Goal: Task Accomplishment & Management: Use online tool/utility

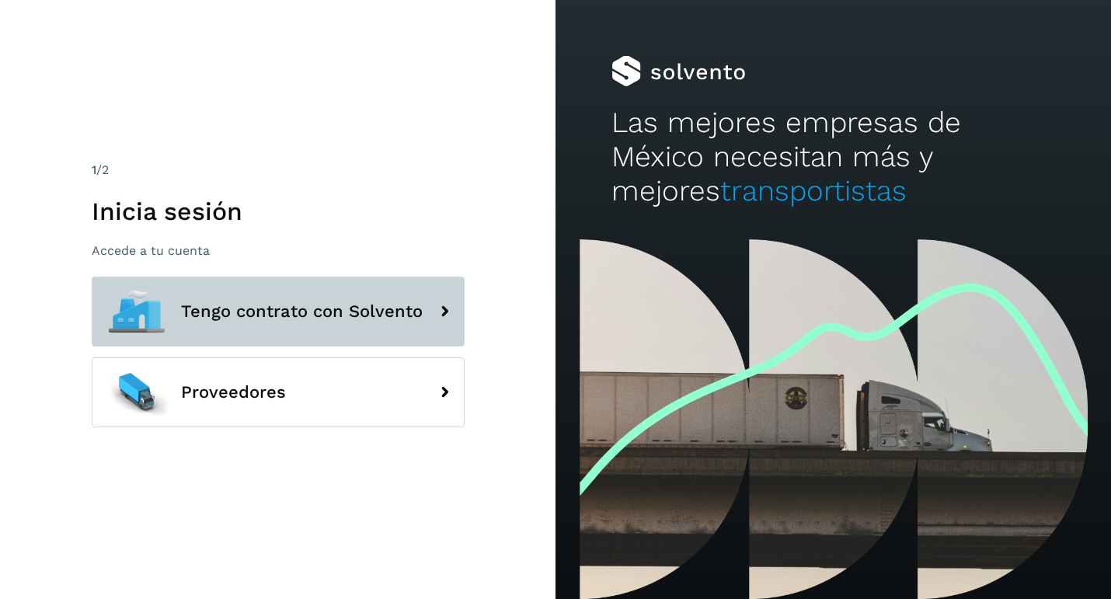
click at [348, 296] on button "Tengo contrato con Solvento" at bounding box center [278, 312] width 373 height 70
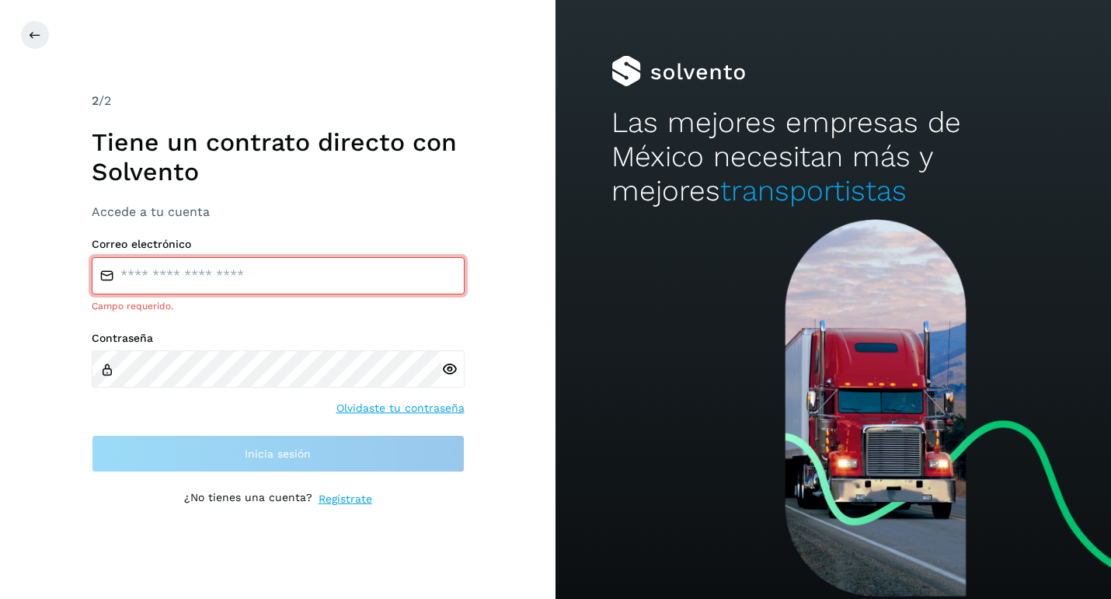
type input "**********"
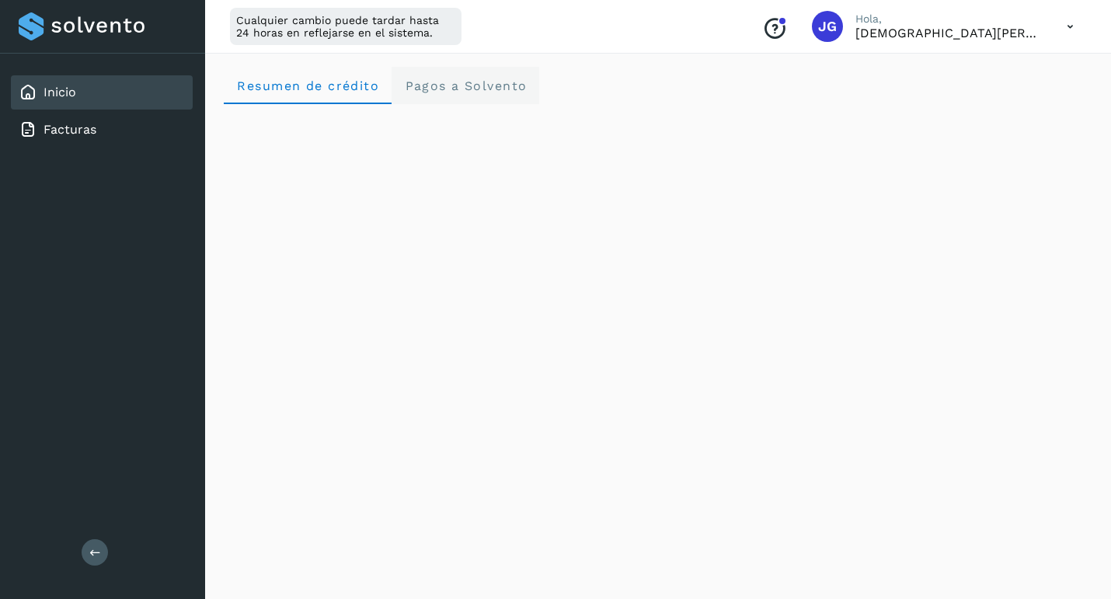
click at [477, 89] on span "Pagos a Solvento" at bounding box center [465, 85] width 123 height 15
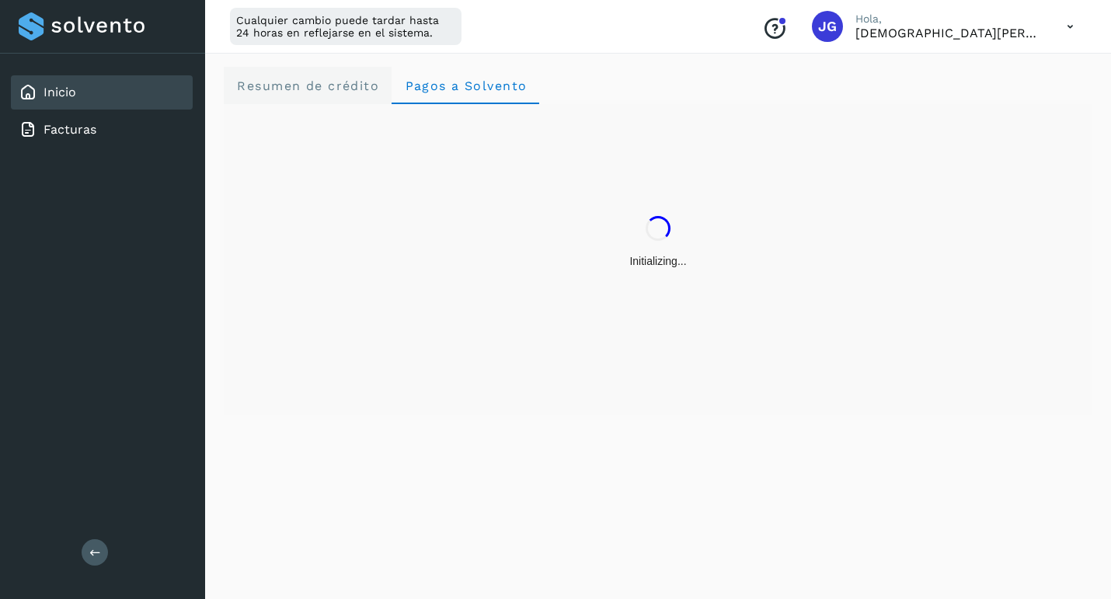
click at [317, 96] on crédito "Resumen de crédito" at bounding box center [308, 85] width 168 height 37
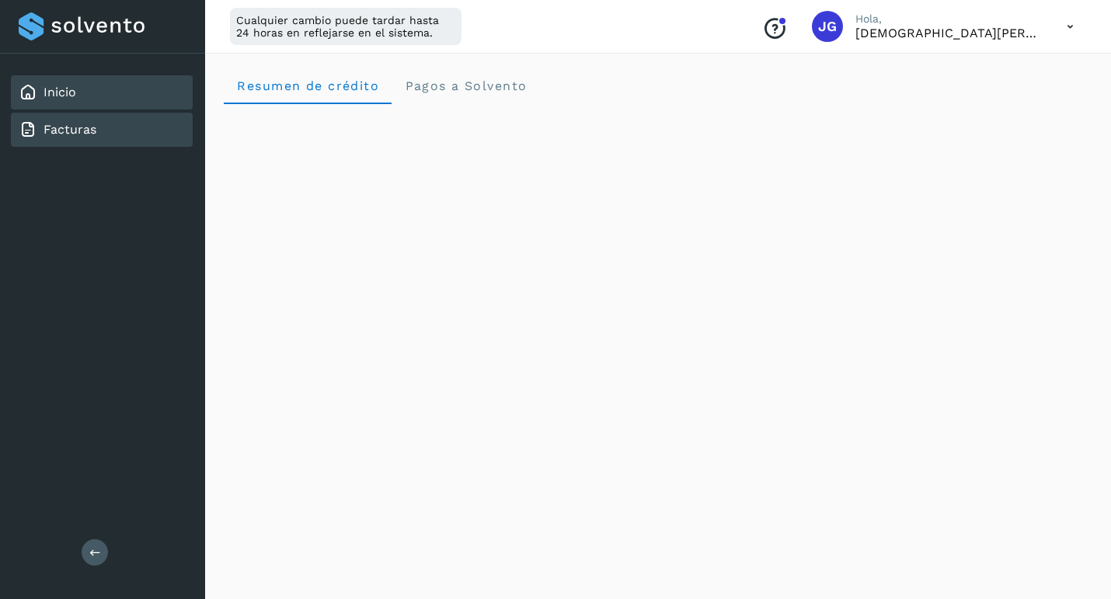
click at [119, 136] on div "Facturas" at bounding box center [102, 130] width 182 height 34
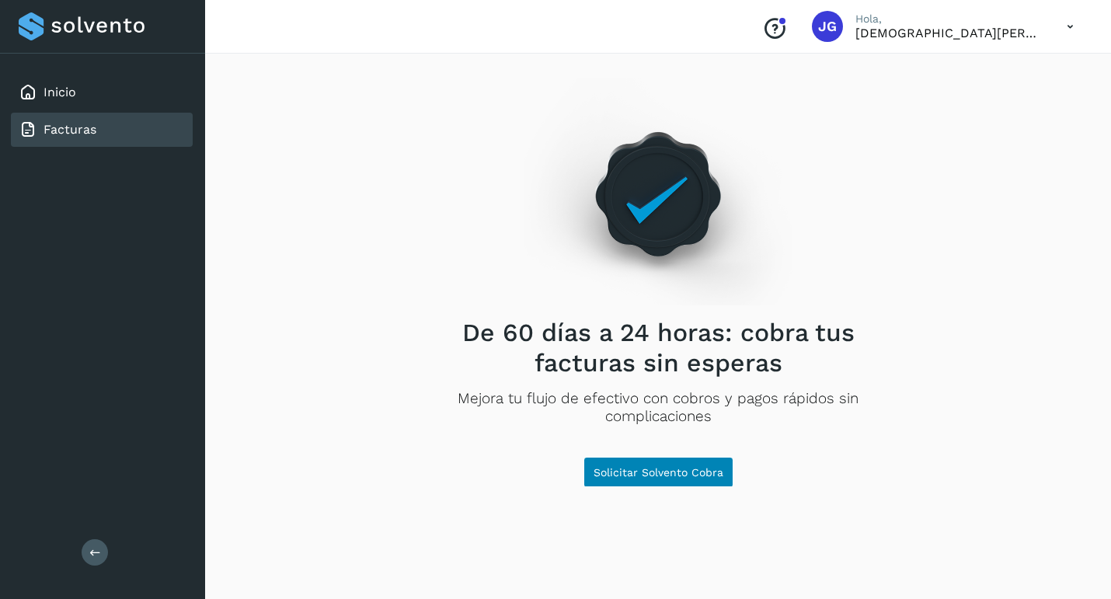
click at [688, 468] on span "Solicitar Solvento Cobra" at bounding box center [658, 472] width 130 height 11
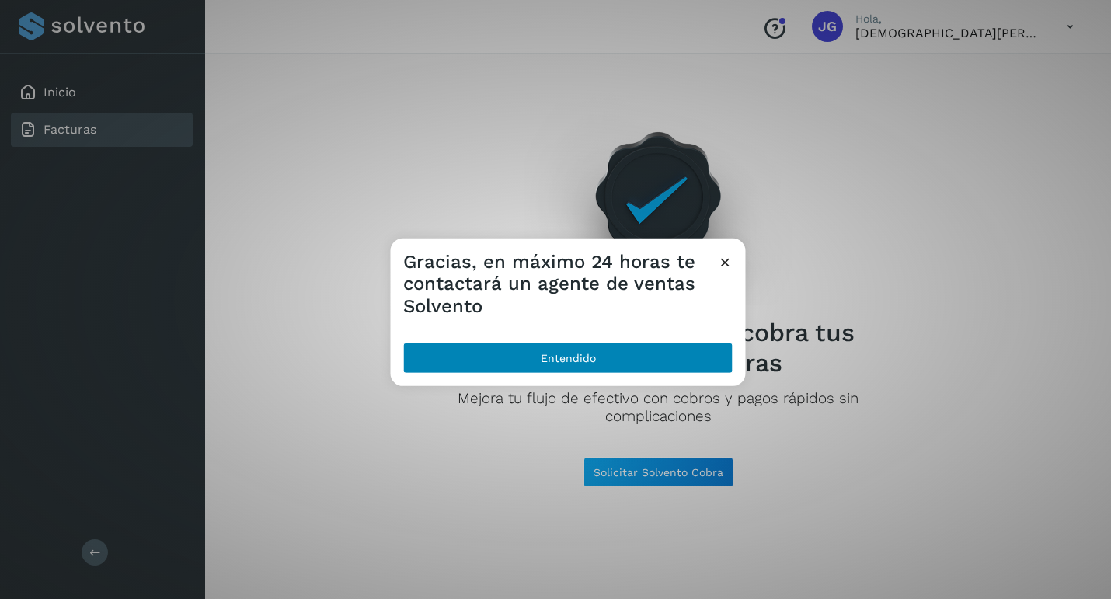
click at [680, 350] on button "Entendido" at bounding box center [568, 358] width 330 height 31
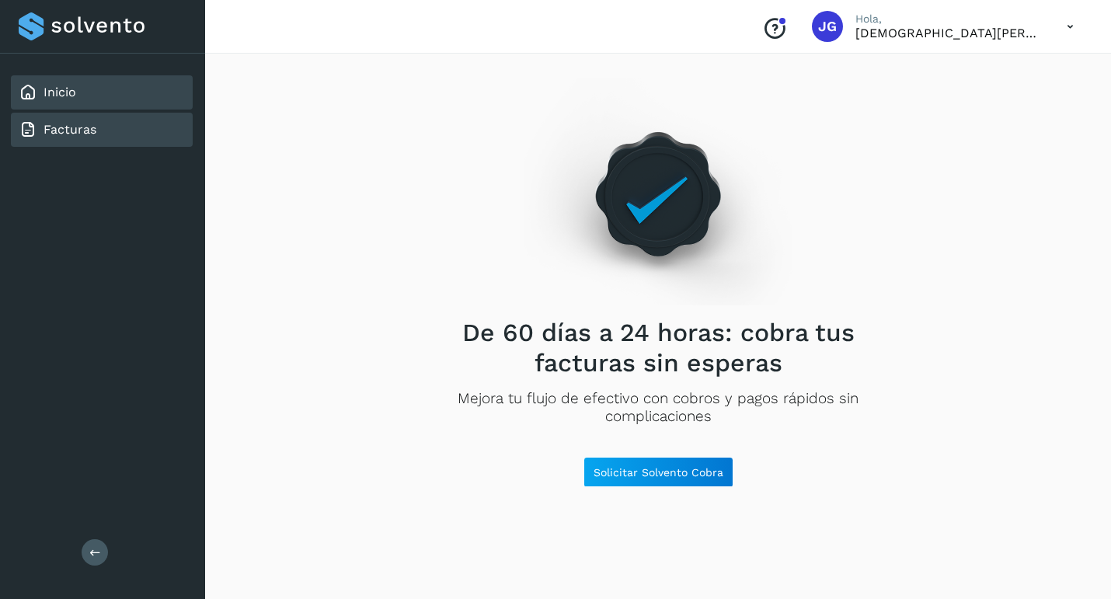
click at [104, 99] on div "Inicio" at bounding box center [102, 92] width 182 height 34
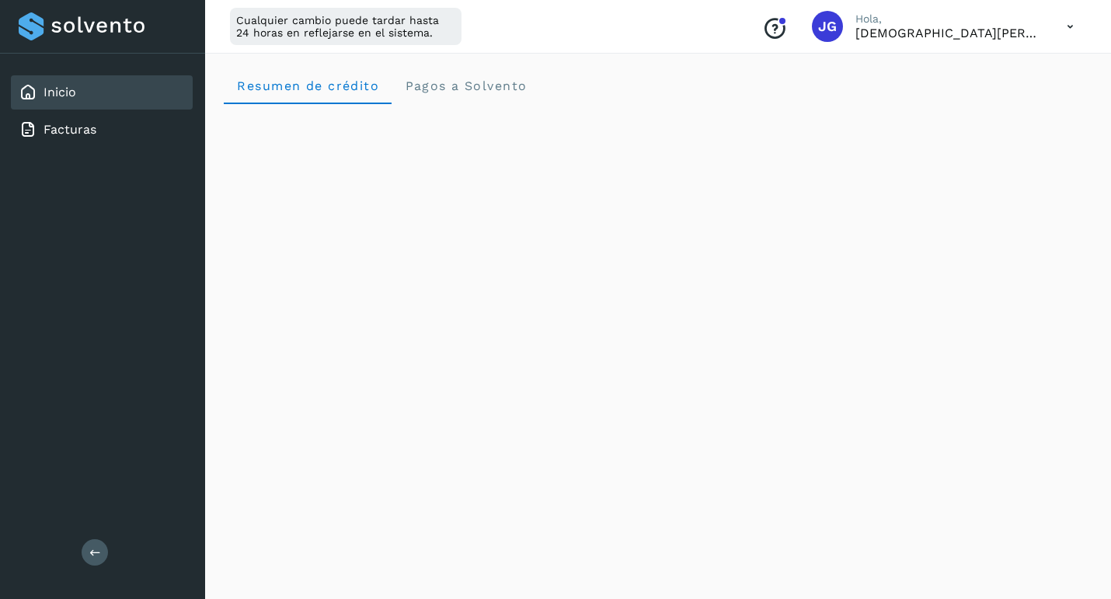
click at [1074, 30] on icon at bounding box center [1070, 27] width 32 height 32
click at [999, 96] on div "Cerrar sesión" at bounding box center [992, 100] width 185 height 30
